Goal: Task Accomplishment & Management: Use online tool/utility

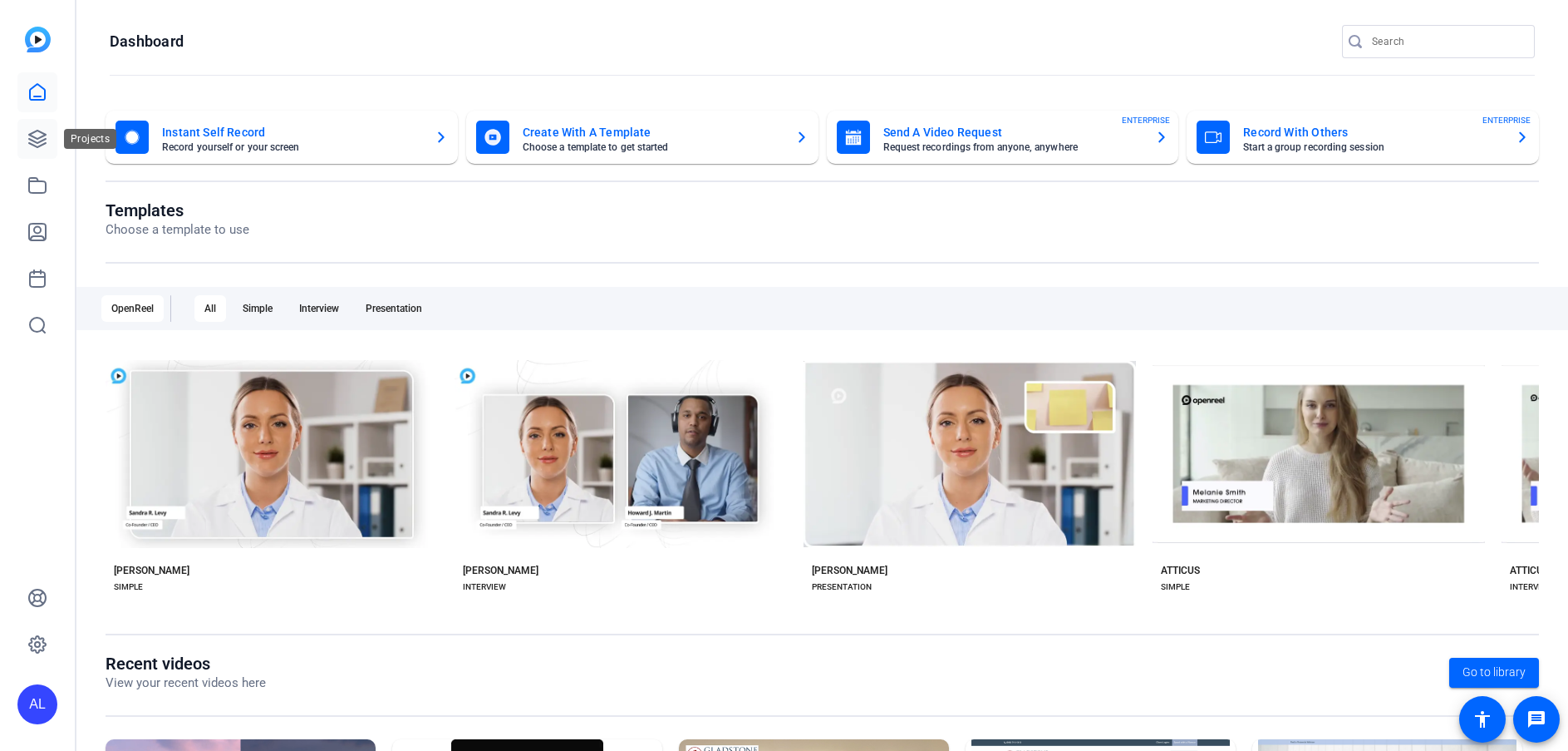
click at [42, 144] on icon at bounding box center [37, 139] width 16 height 16
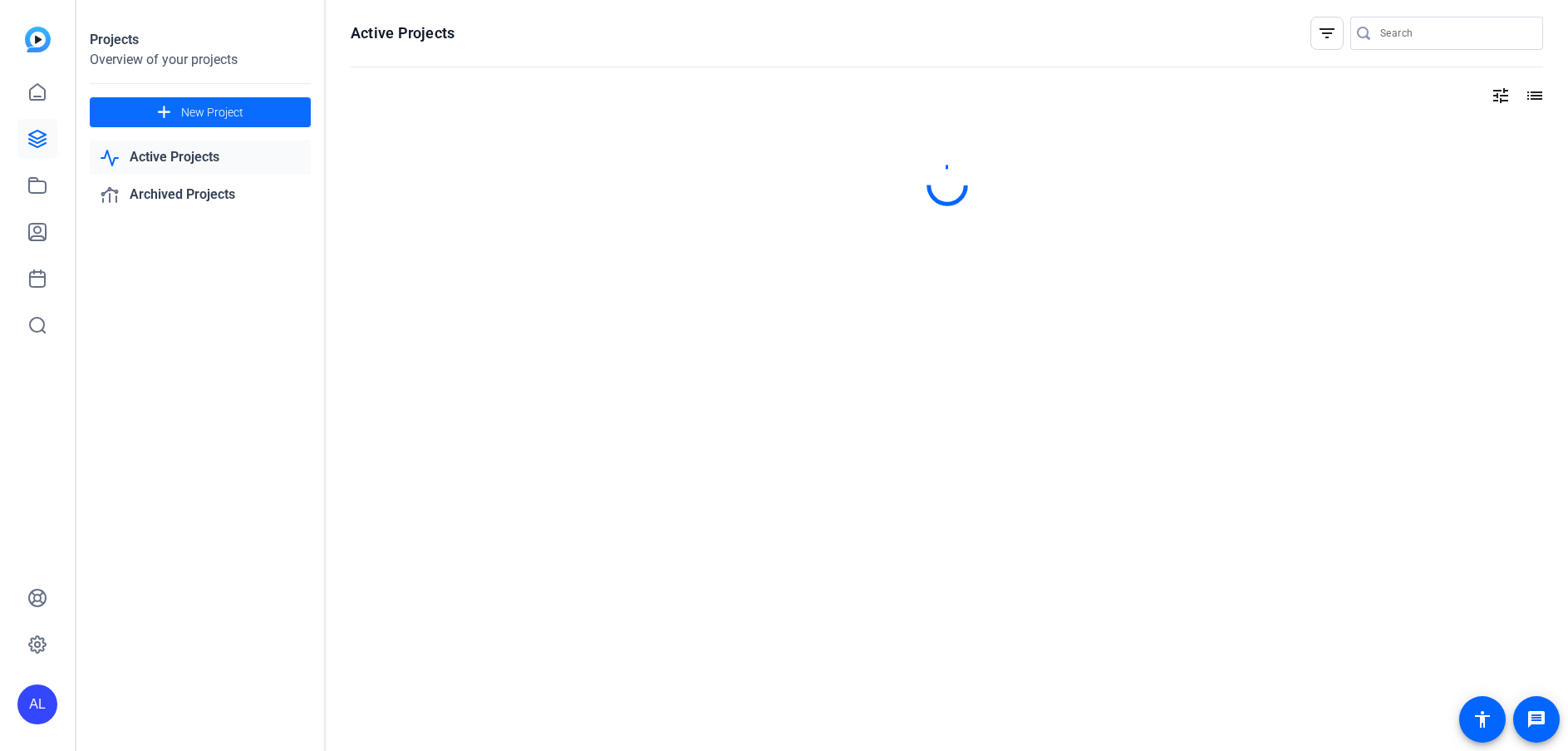
click at [234, 104] on span "New Project" at bounding box center [212, 112] width 62 height 17
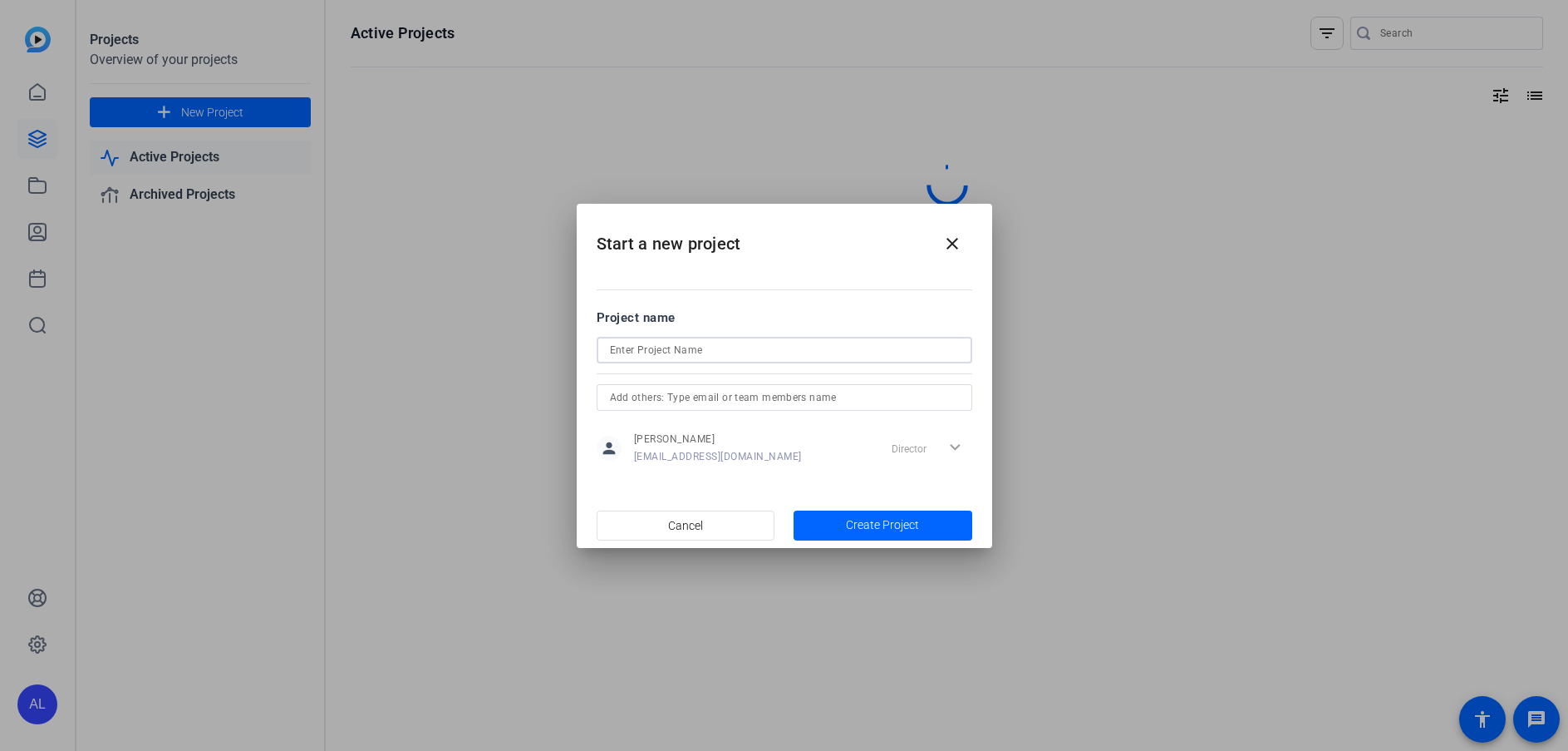
click at [708, 340] on input at bounding box center [784, 350] width 349 height 20
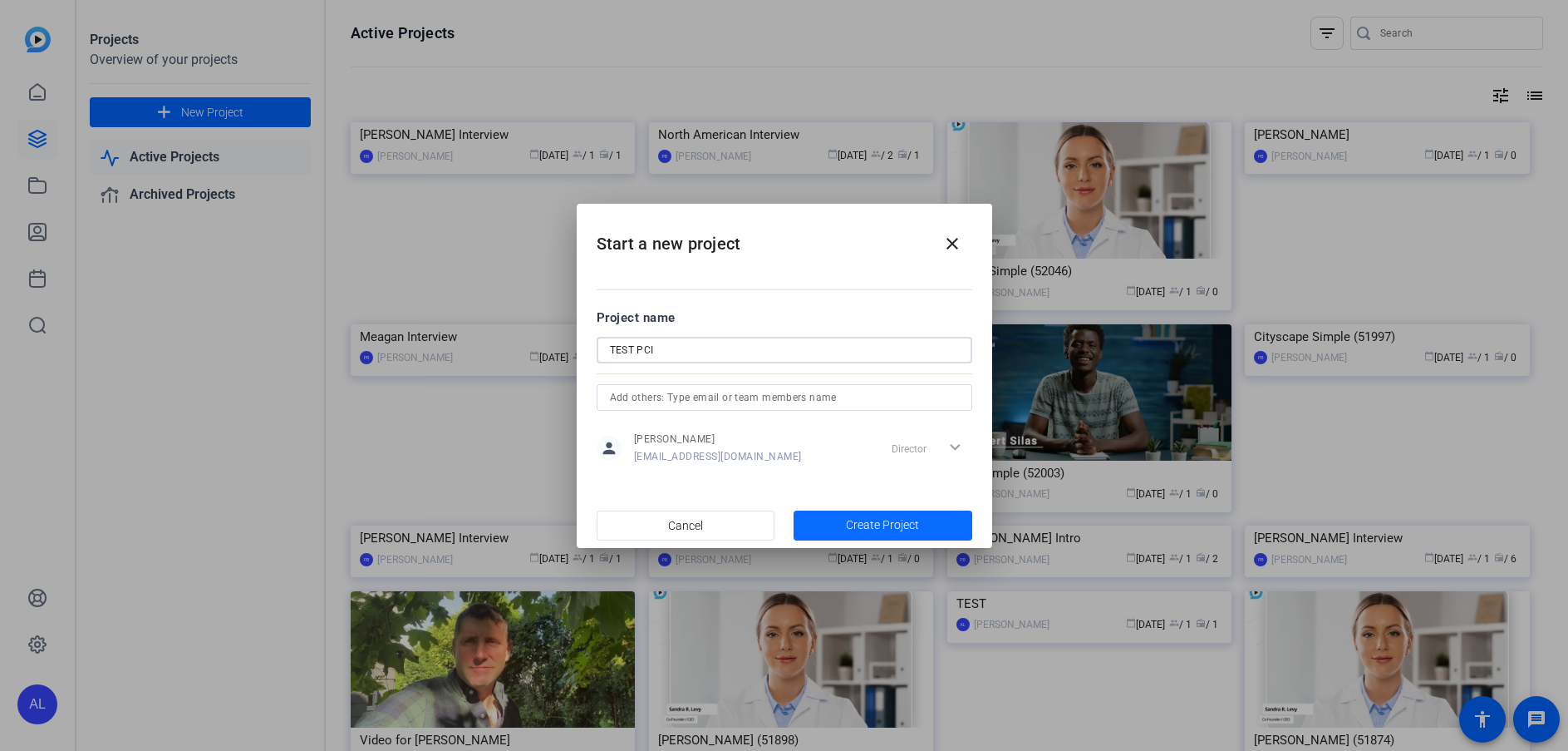
type input "TEST PCI"
click at [866, 533] on span "Create Project" at bounding box center [882, 524] width 73 height 17
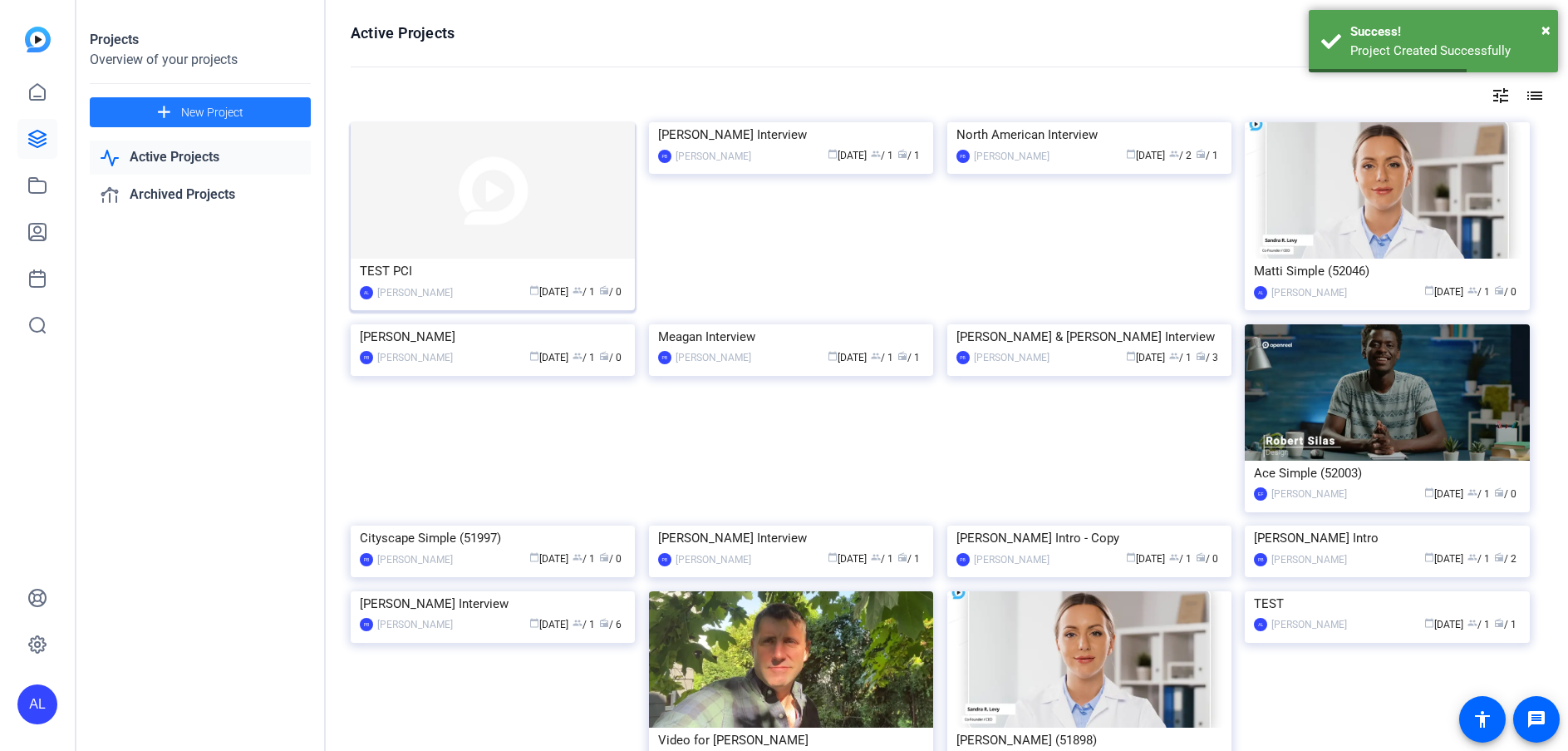
click at [482, 217] on img at bounding box center [493, 190] width 284 height 136
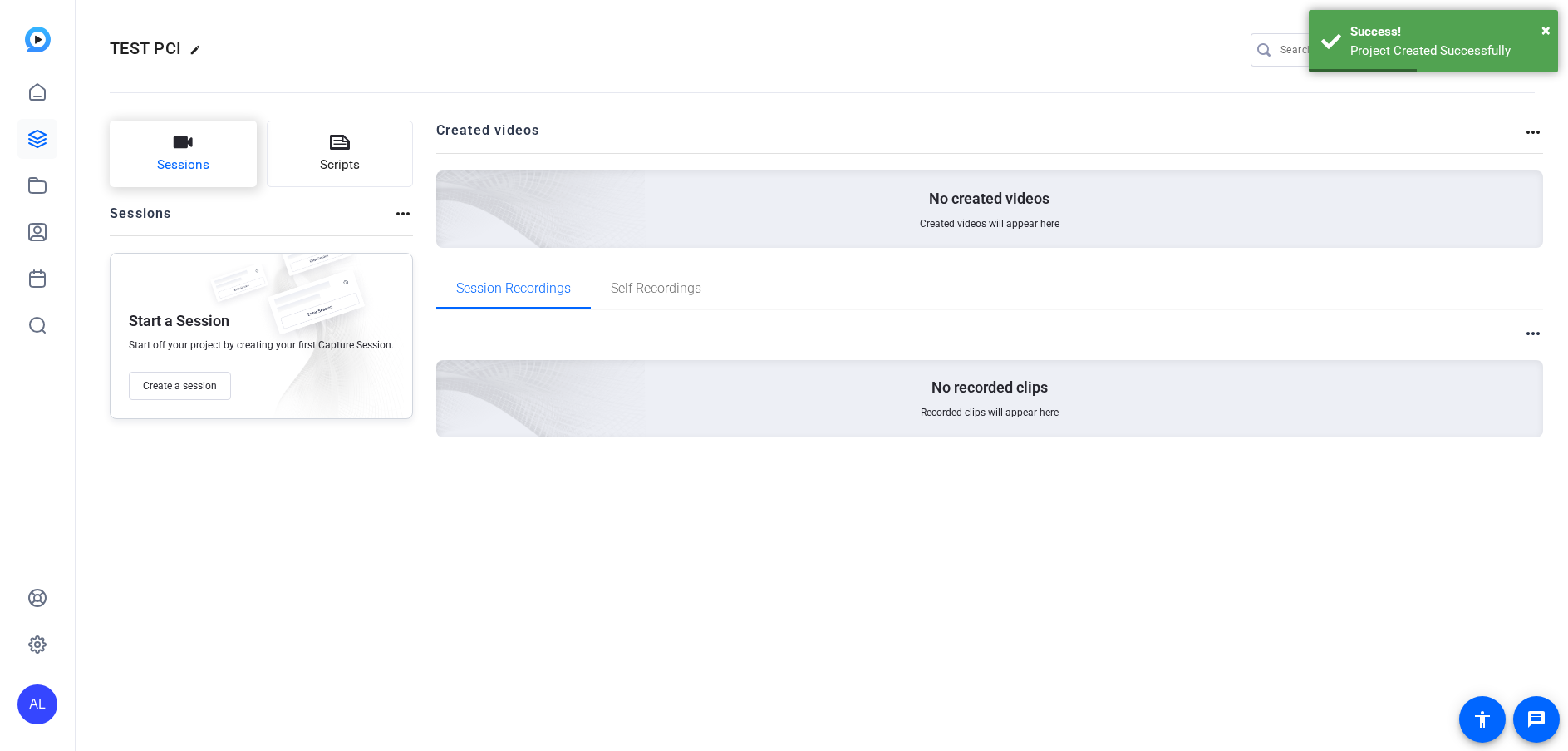
click at [164, 152] on button "Sessions" at bounding box center [183, 154] width 147 height 67
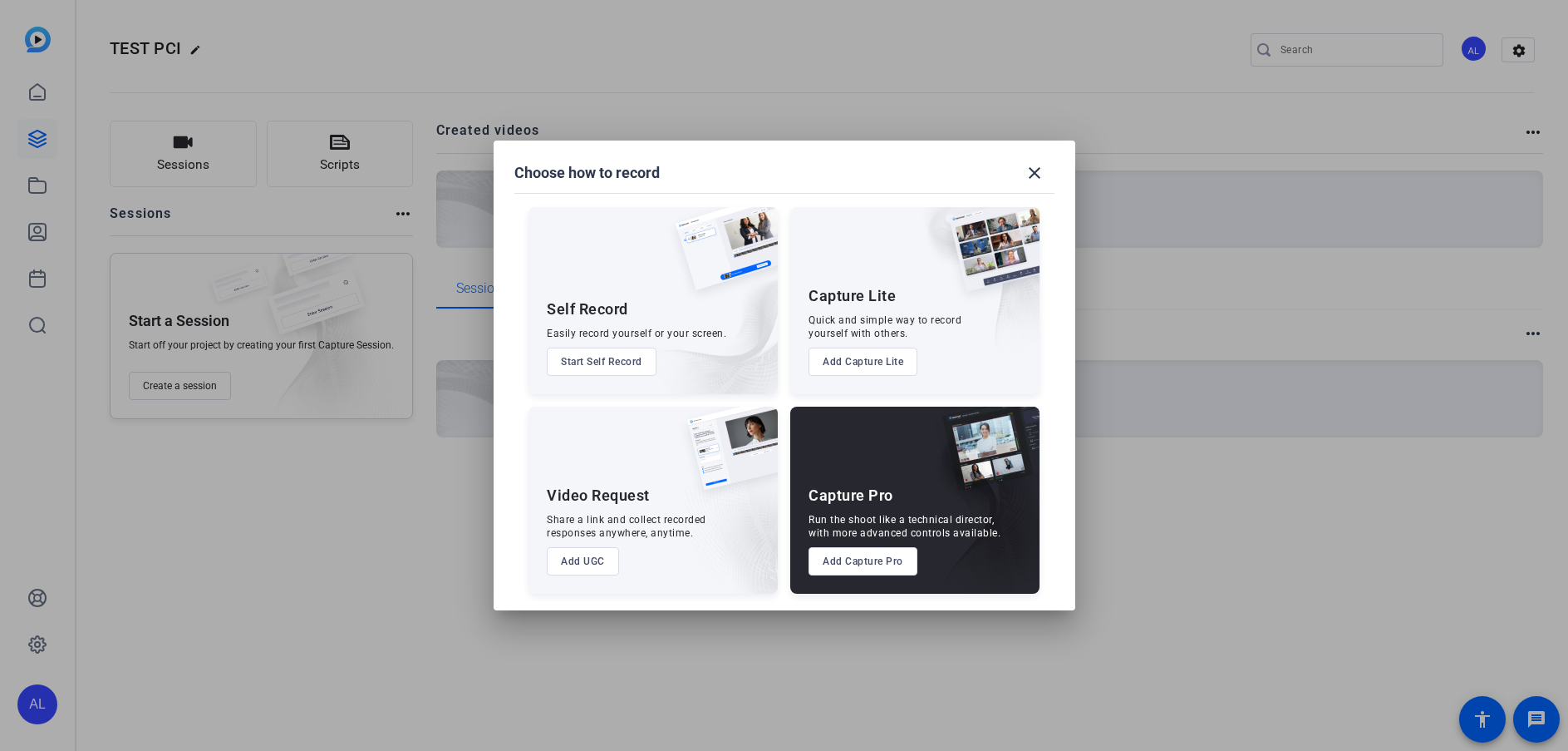
click at [596, 565] on button "Add UGC" at bounding box center [583, 561] width 72 height 28
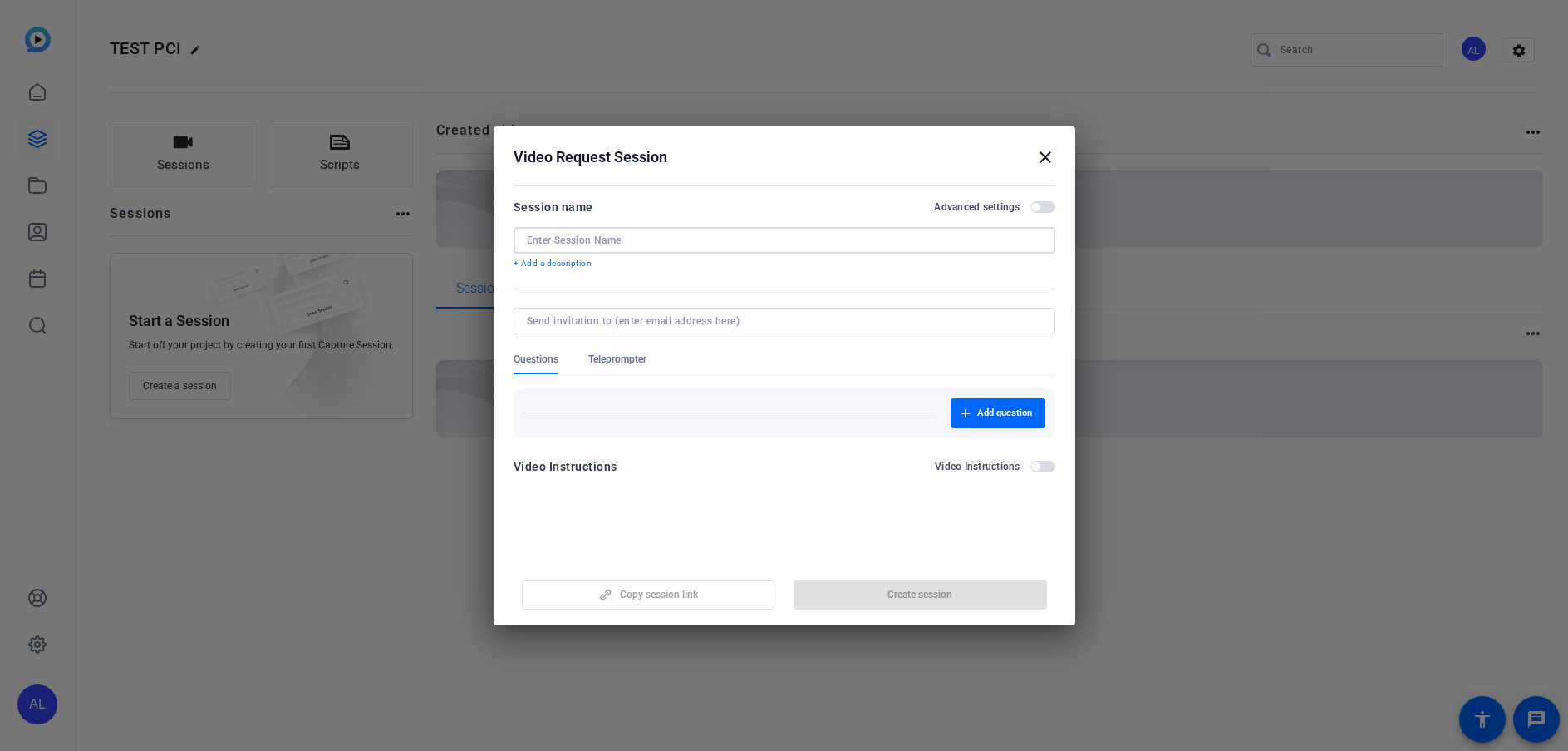
click at [599, 236] on input at bounding box center [784, 240] width 515 height 14
type input "Test"
click at [1038, 213] on div "Advanced settings" at bounding box center [994, 207] width 121 height 14
click at [1041, 203] on span "button" at bounding box center [1043, 207] width 25 height 12
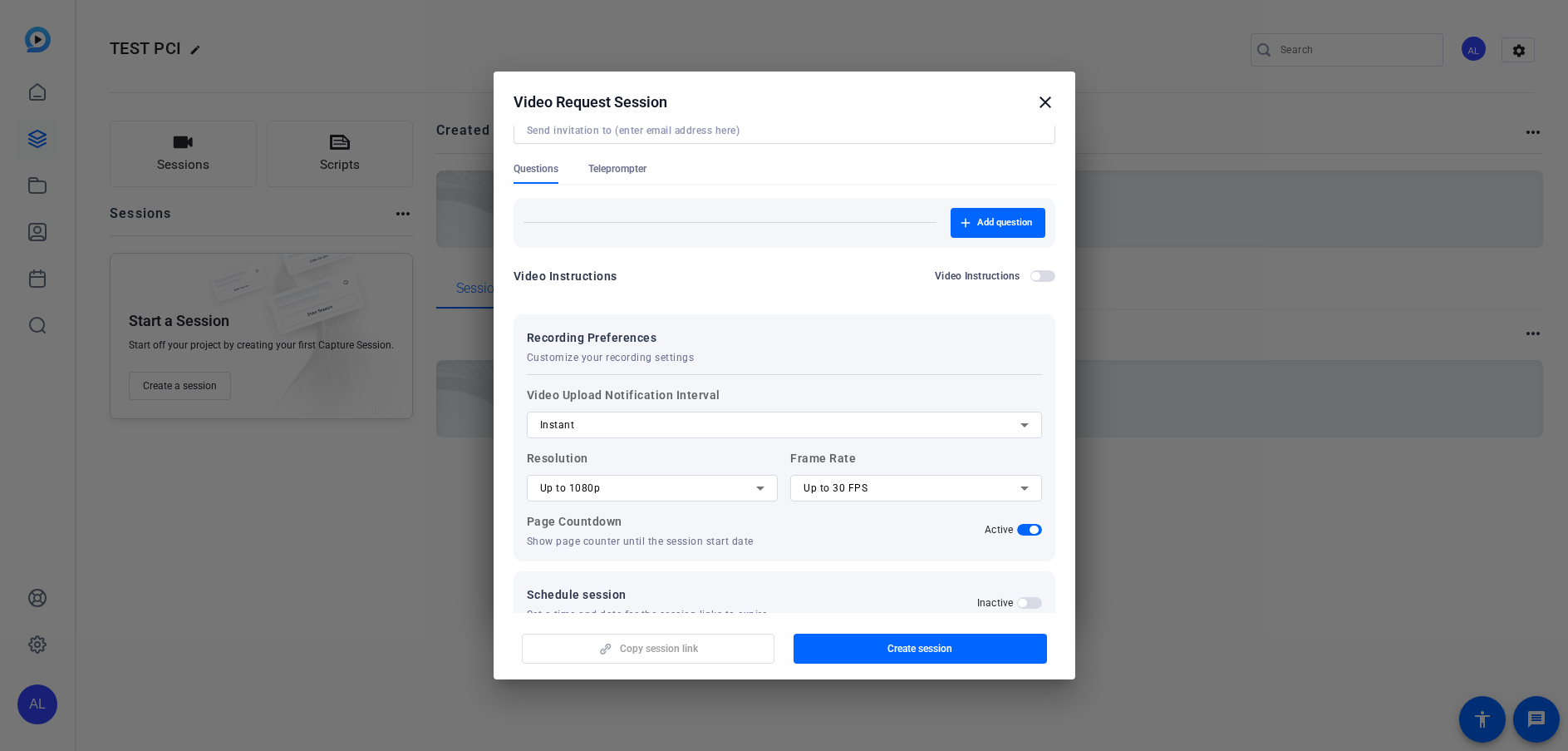
scroll to position [156, 0]
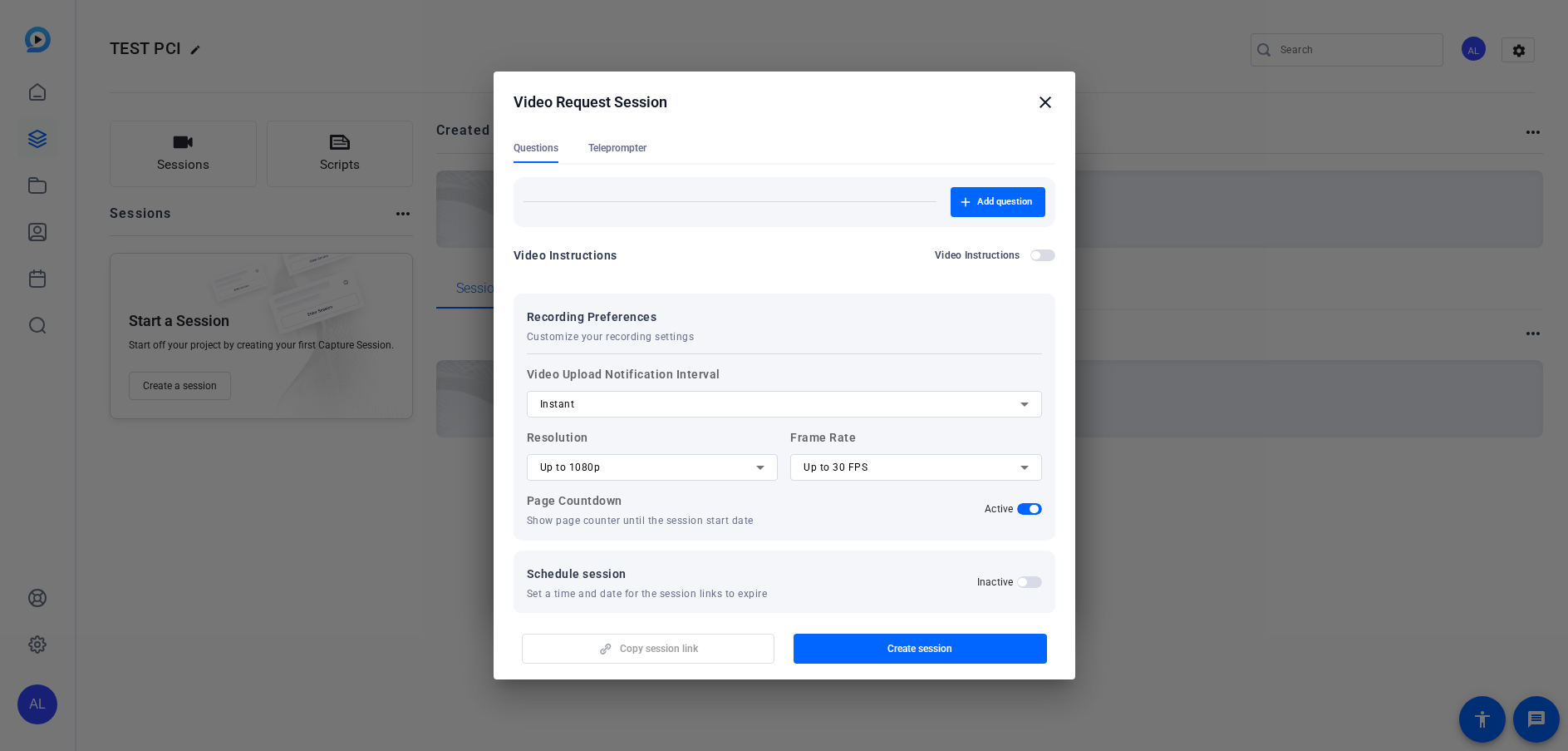
click at [683, 402] on div "Instant" at bounding box center [780, 404] width 480 height 20
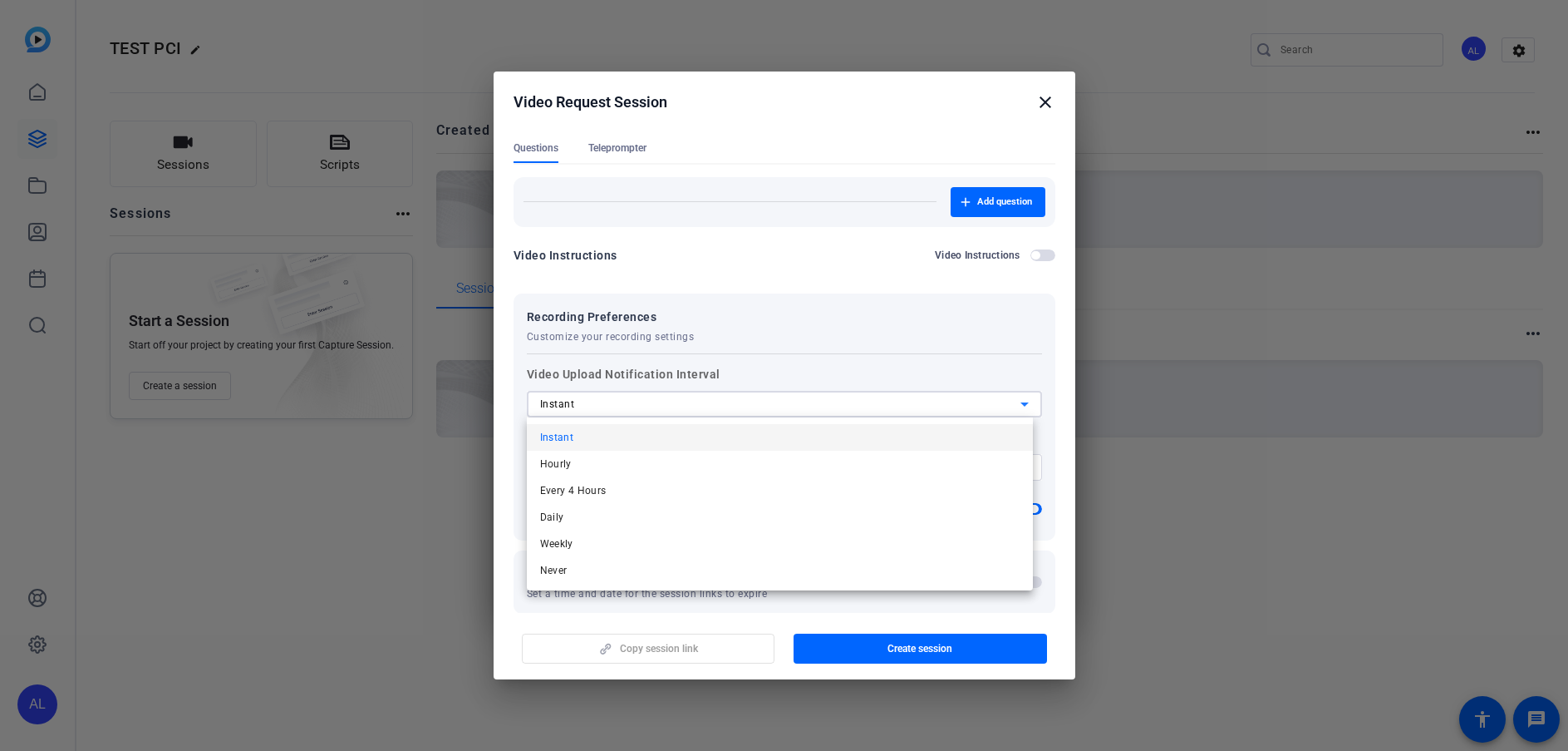
click at [710, 265] on div at bounding box center [784, 376] width 1568 height 751
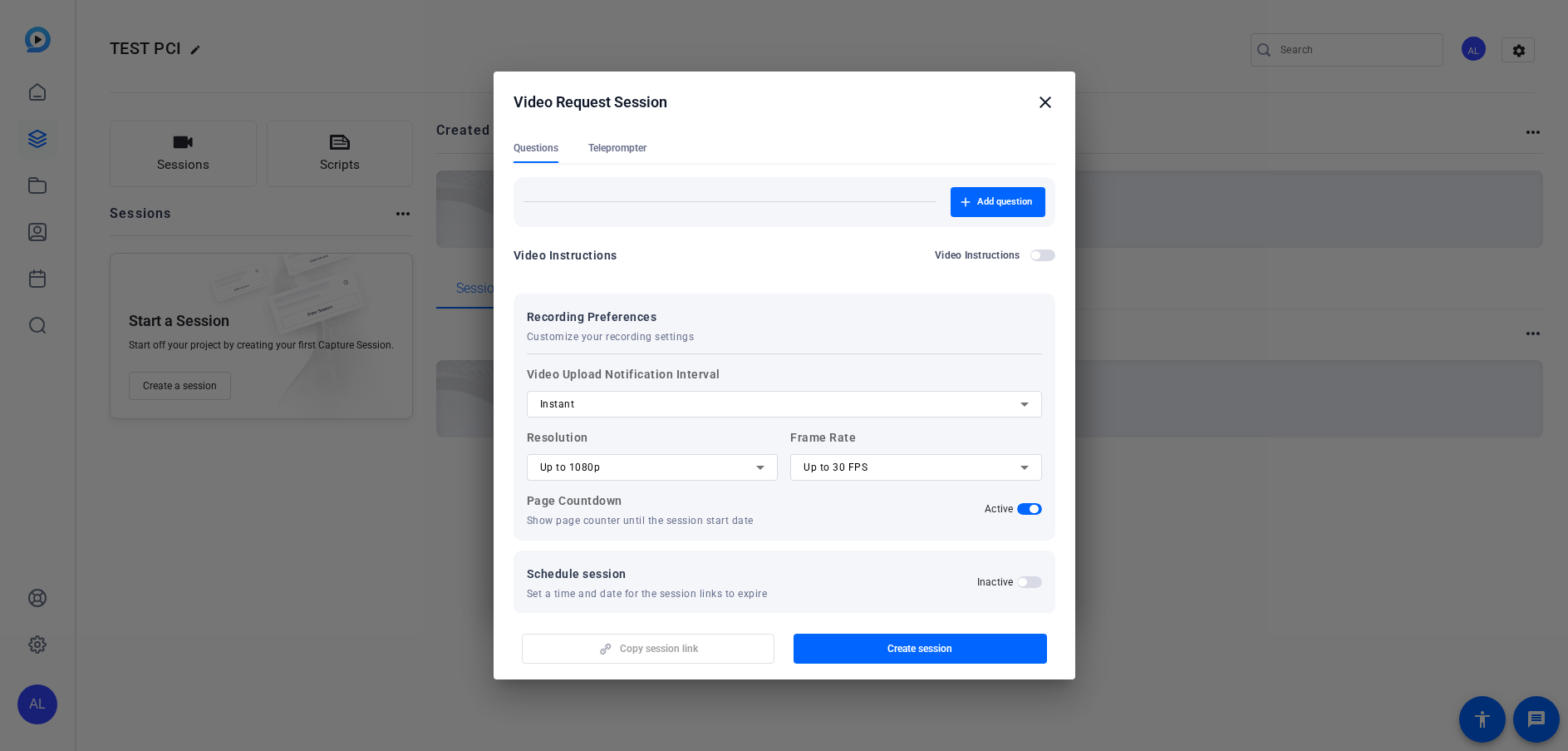
click at [764, 464] on icon at bounding box center [761, 468] width 20 height 20
click at [674, 442] on div at bounding box center [784, 376] width 1568 height 751
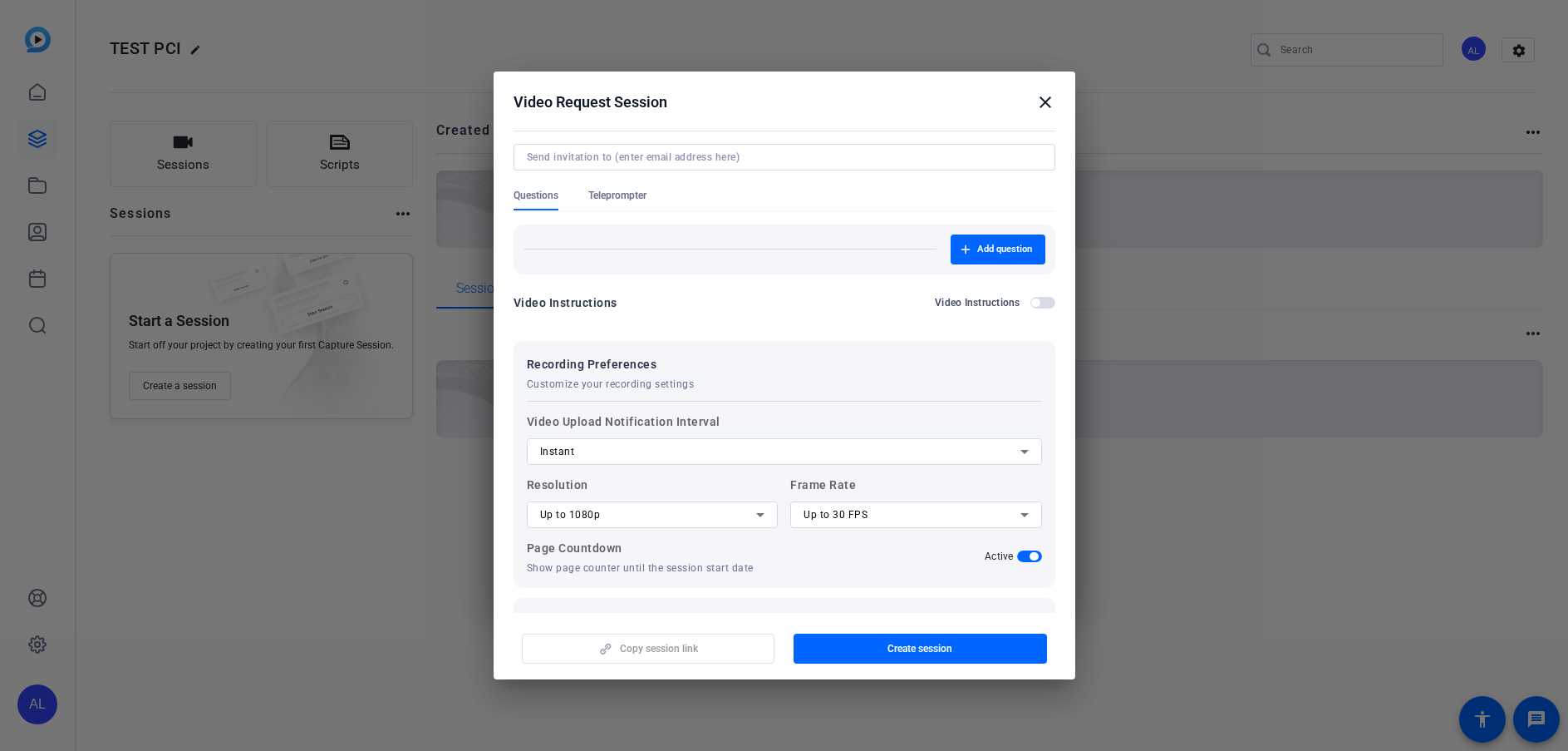
scroll to position [71, 0]
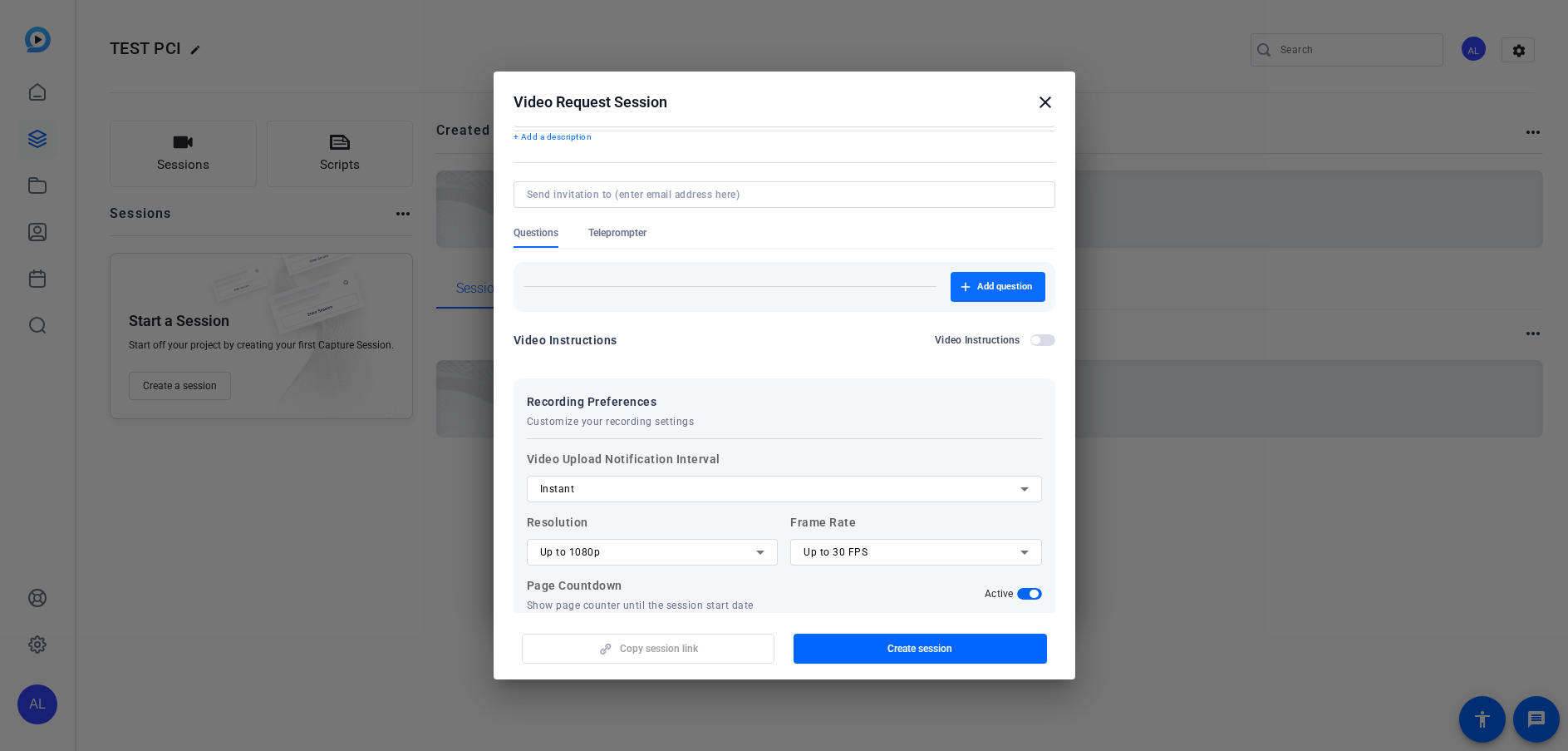
click at [968, 301] on span "button" at bounding box center [998, 287] width 95 height 40
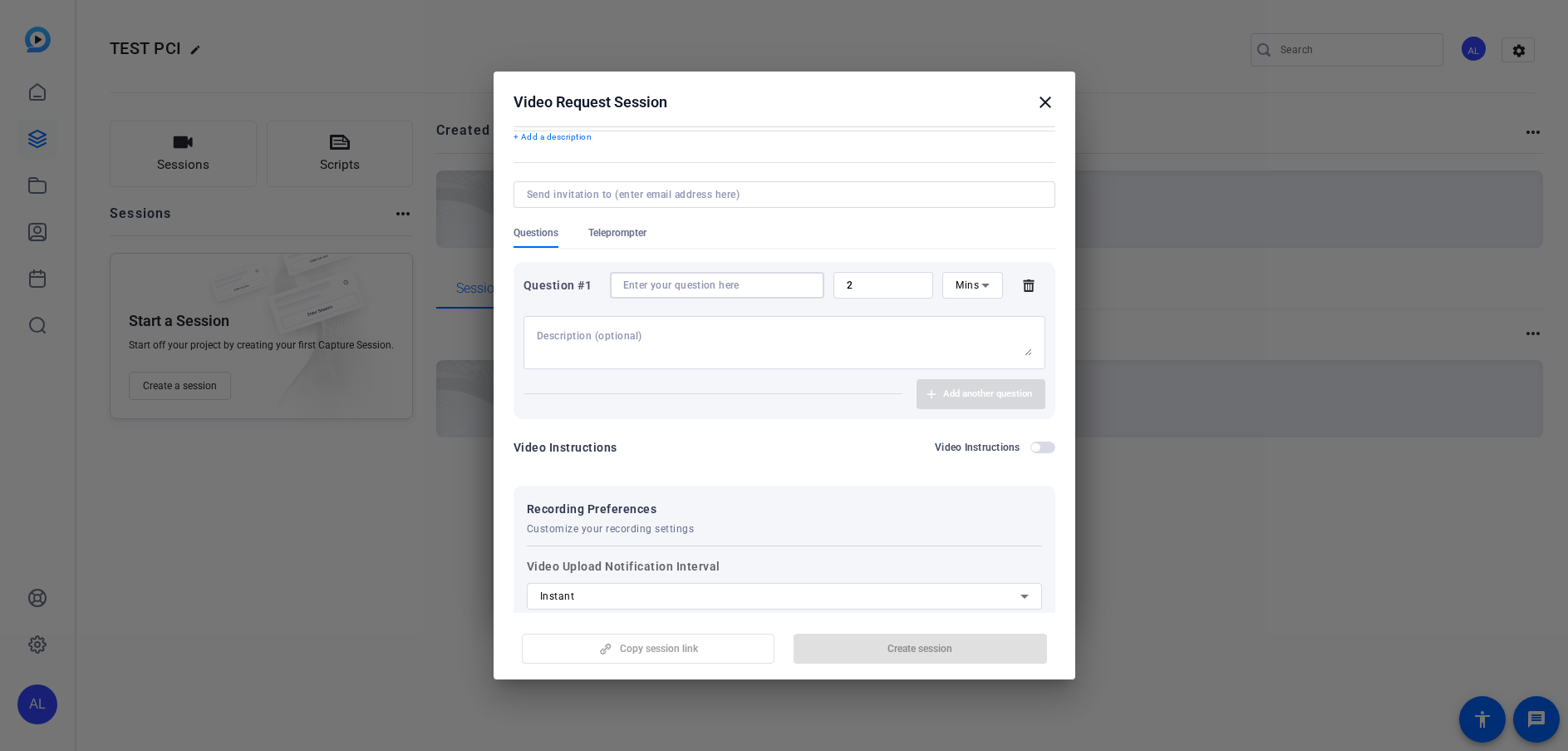
click at [689, 287] on input at bounding box center [717, 285] width 188 height 14
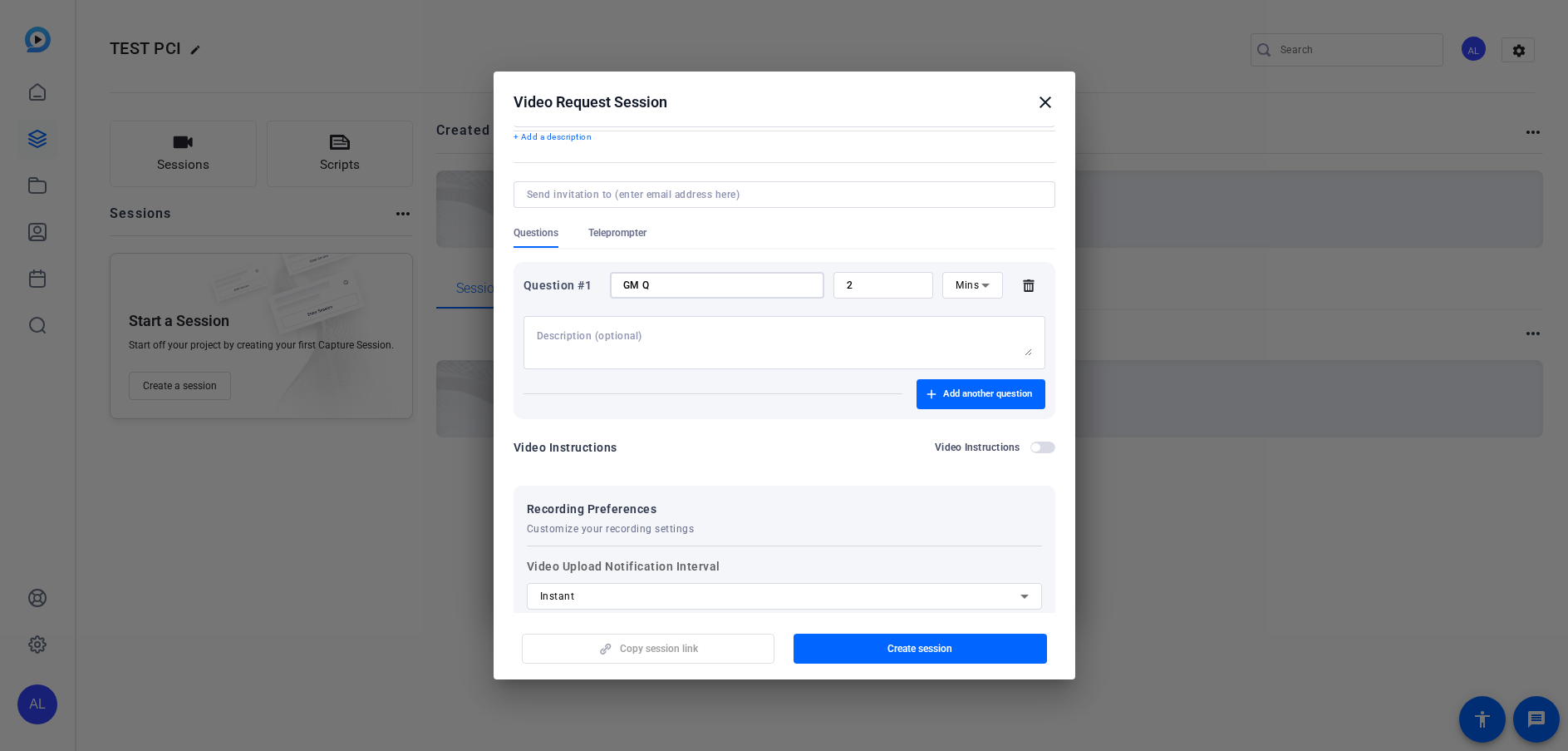
type input "GM Q"
click at [955, 284] on span "Mins" at bounding box center [967, 285] width 23 height 12
click at [880, 342] on div at bounding box center [784, 376] width 1568 height 751
click at [869, 283] on input "2" at bounding box center [884, 285] width 74 height 14
click at [697, 334] on textarea at bounding box center [784, 342] width 495 height 26
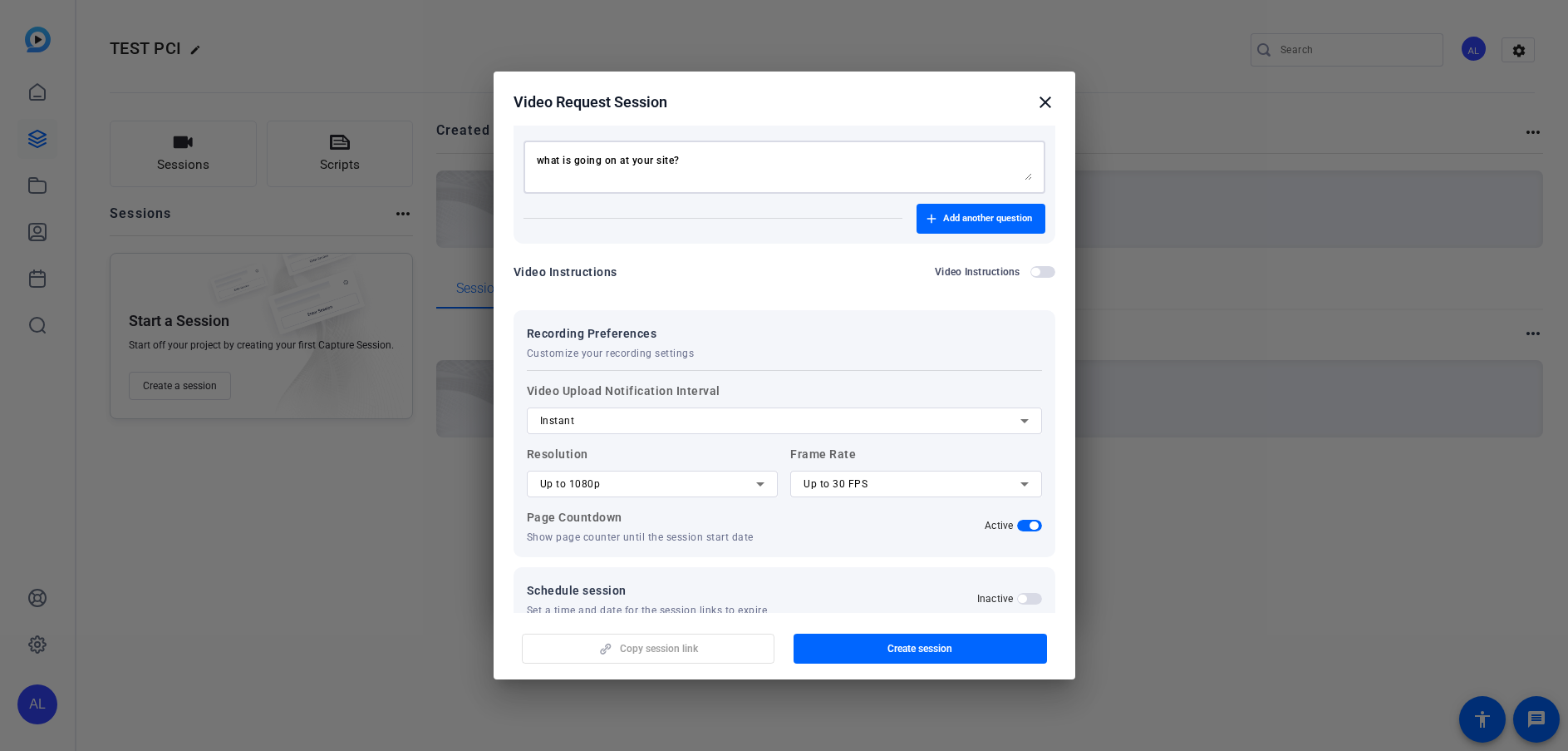
scroll to position [282, 0]
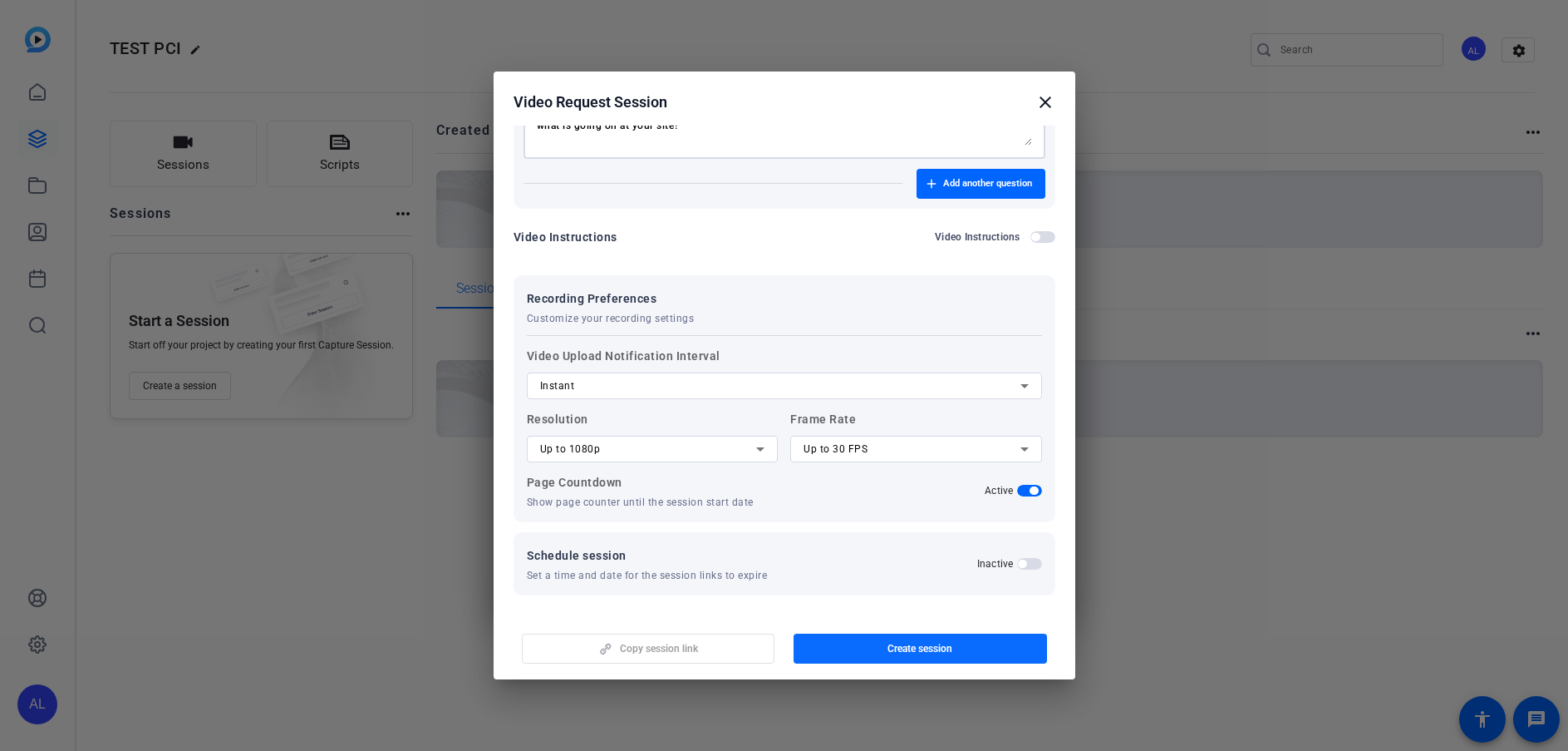
type textarea "what is going on at your site?"
click at [945, 653] on span "Create session" at bounding box center [920, 648] width 65 height 14
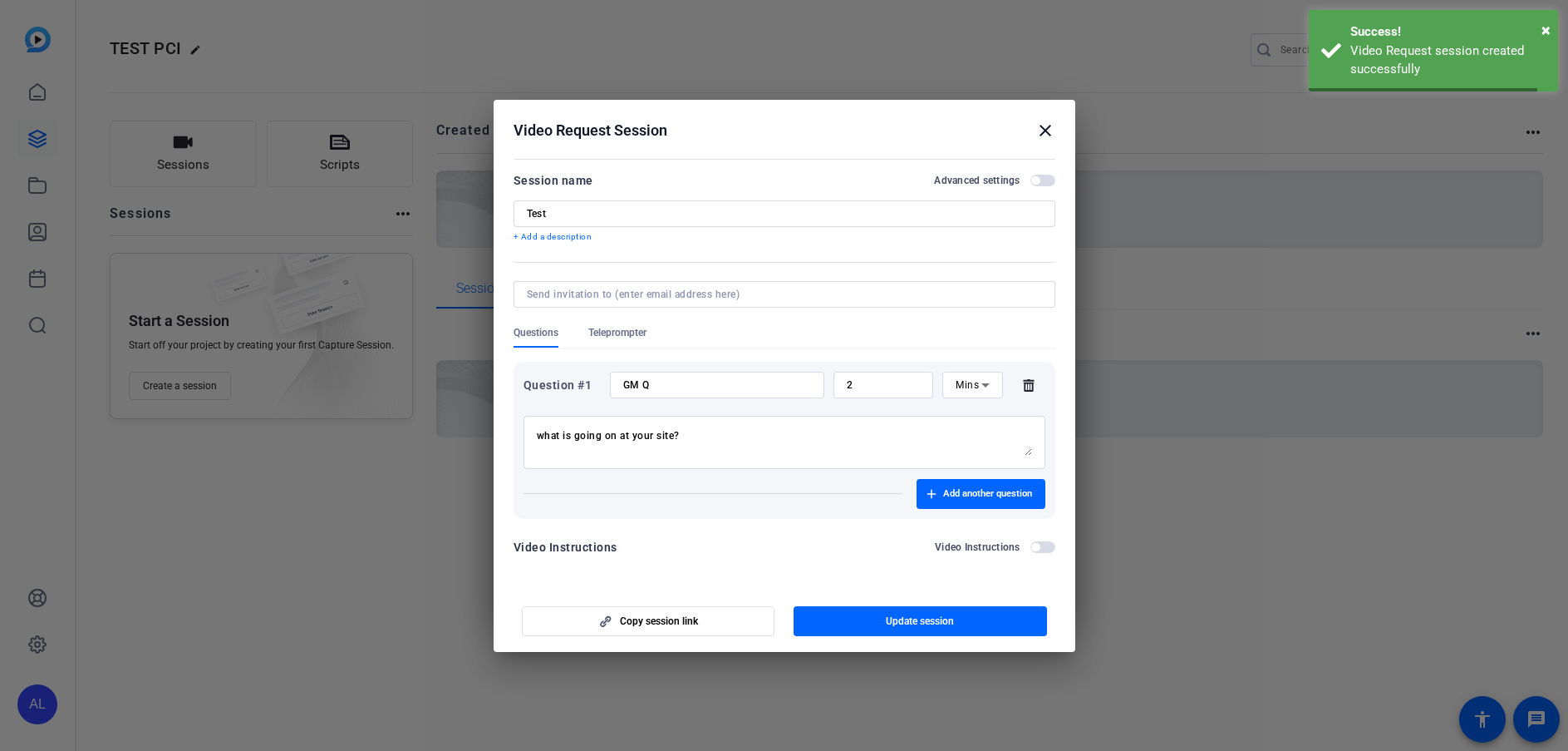
scroll to position [0, 0]
click at [632, 619] on span "Copy session link" at bounding box center [659, 621] width 78 height 14
